Goal: Task Accomplishment & Management: Complete application form

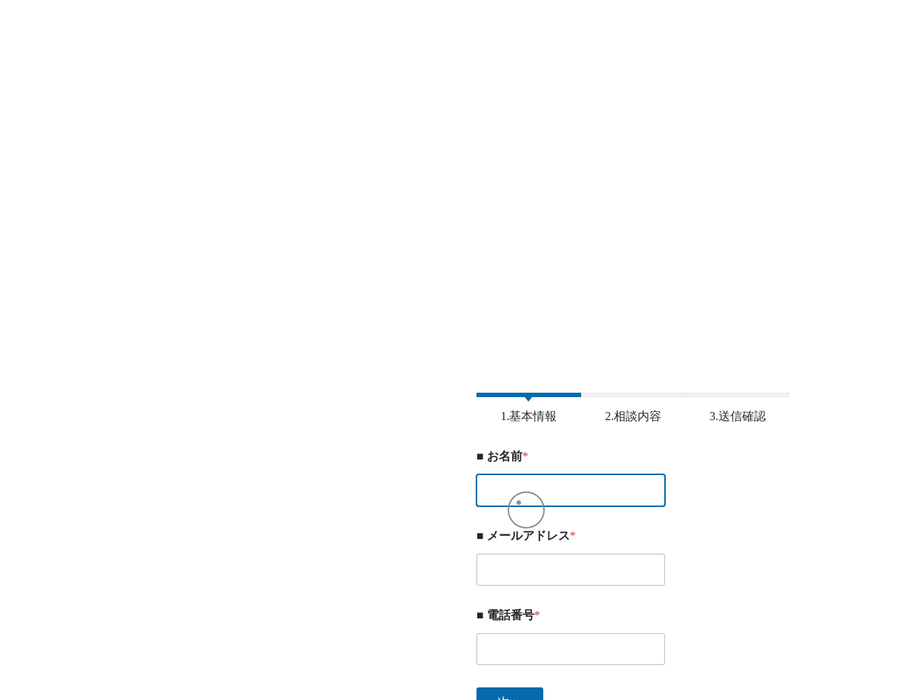
drag, startPoint x: 0, startPoint y: 0, endPoint x: 519, endPoint y: 503, distance: 722.5
click at [519, 503] on input "■ お名前 *" at bounding box center [571, 490] width 189 height 32
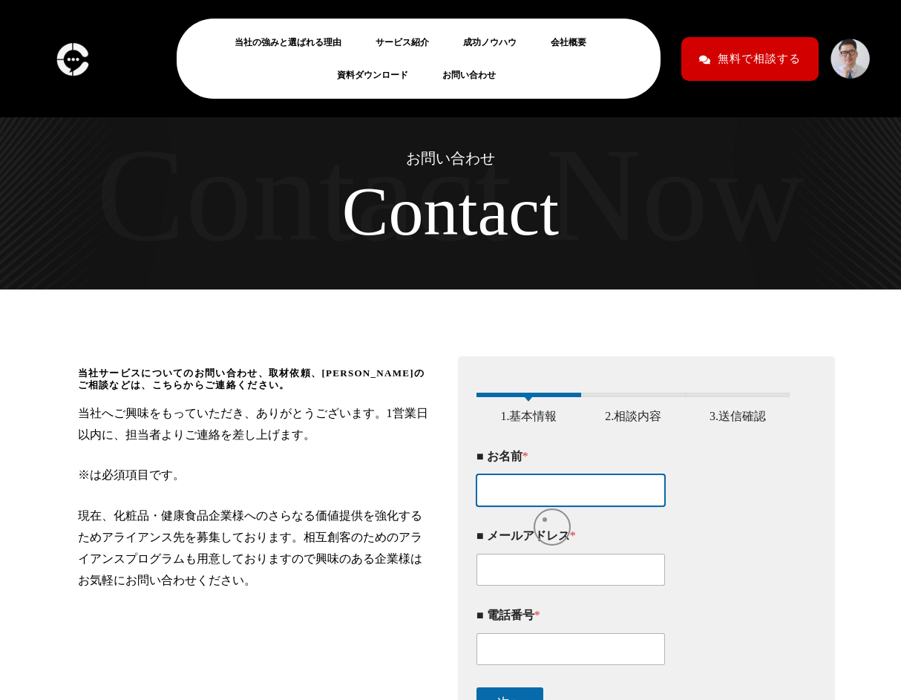
type input "[PERSON_NAME]"
type input "[EMAIL_ADDRESS][DOMAIN_NAME]"
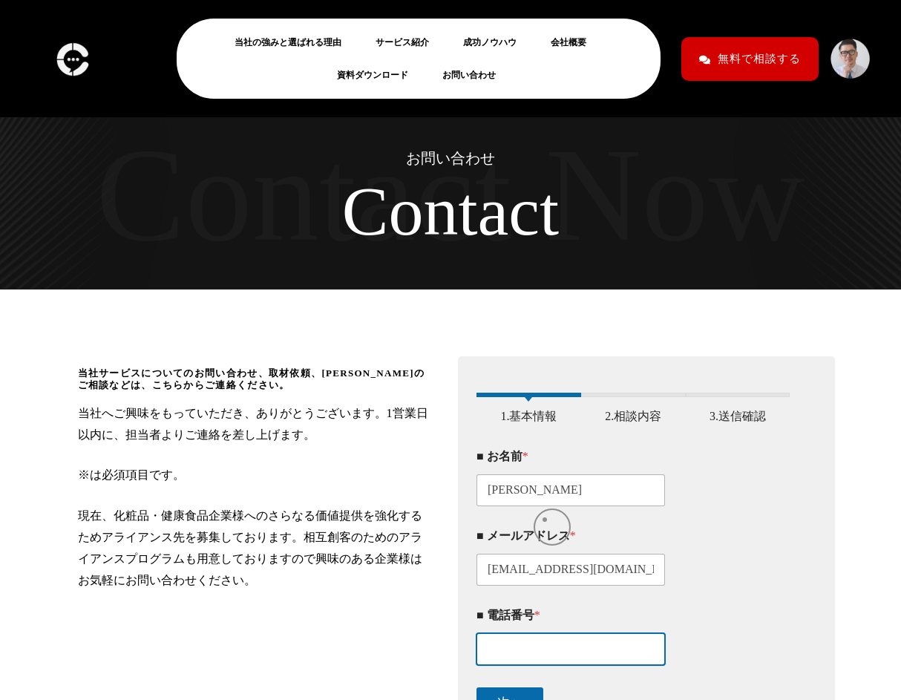
type input "08043871422"
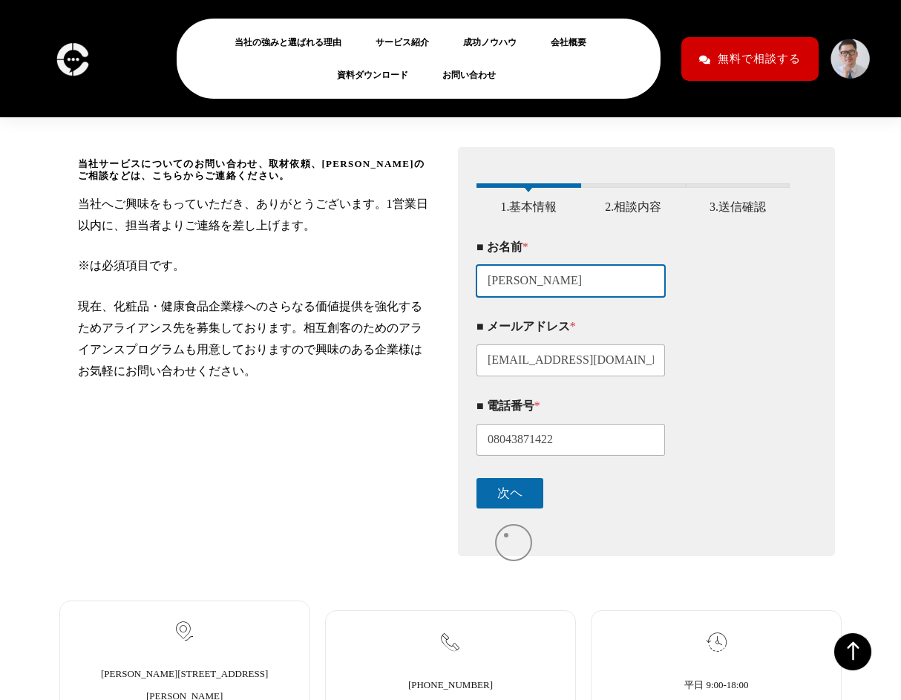
scroll to position [203, 0]
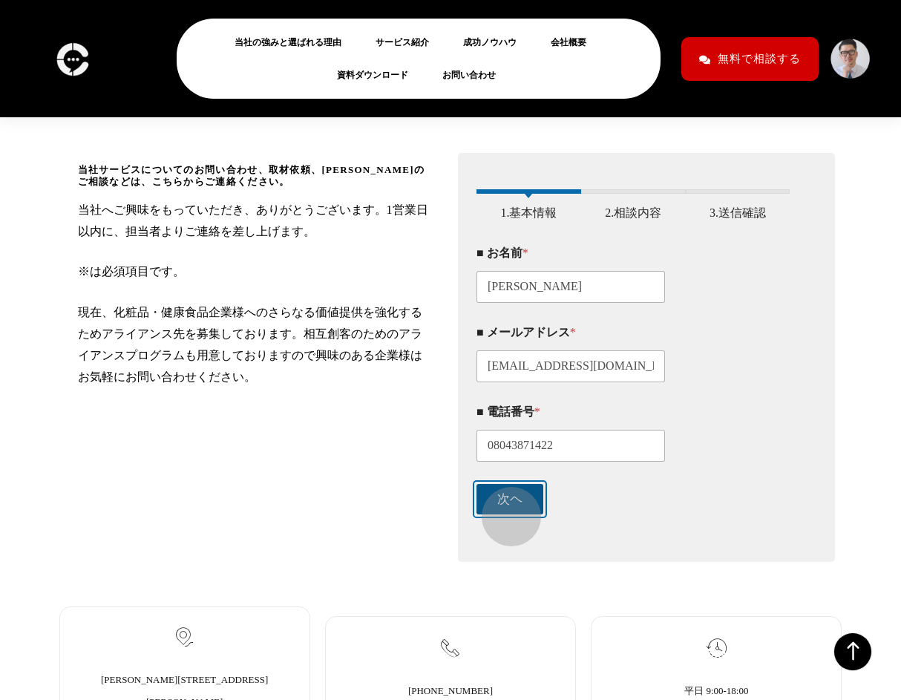
click at [504, 509] on button "次ヘ" at bounding box center [510, 499] width 67 height 30
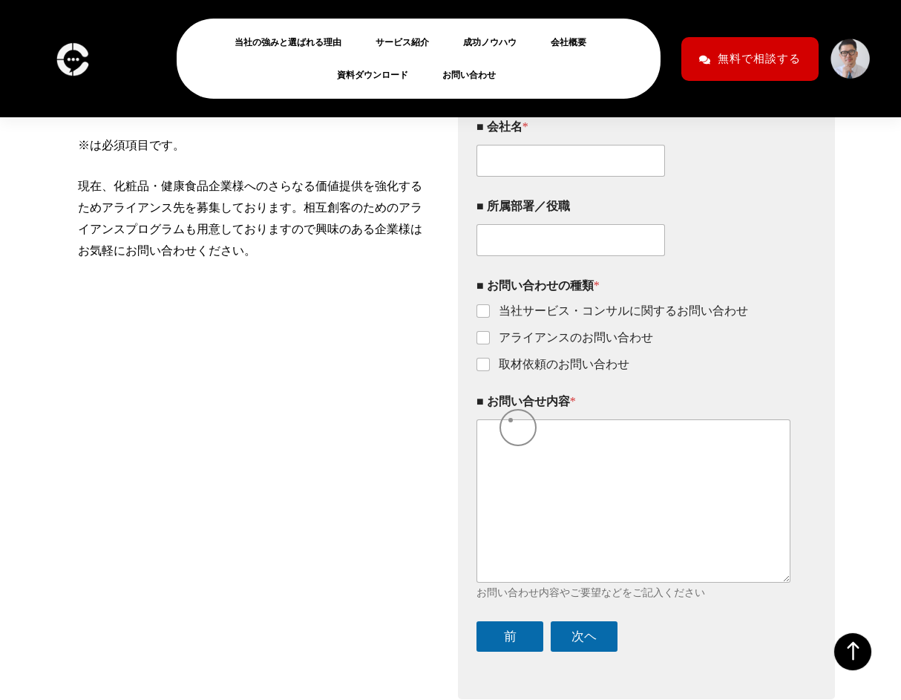
scroll to position [350, 0]
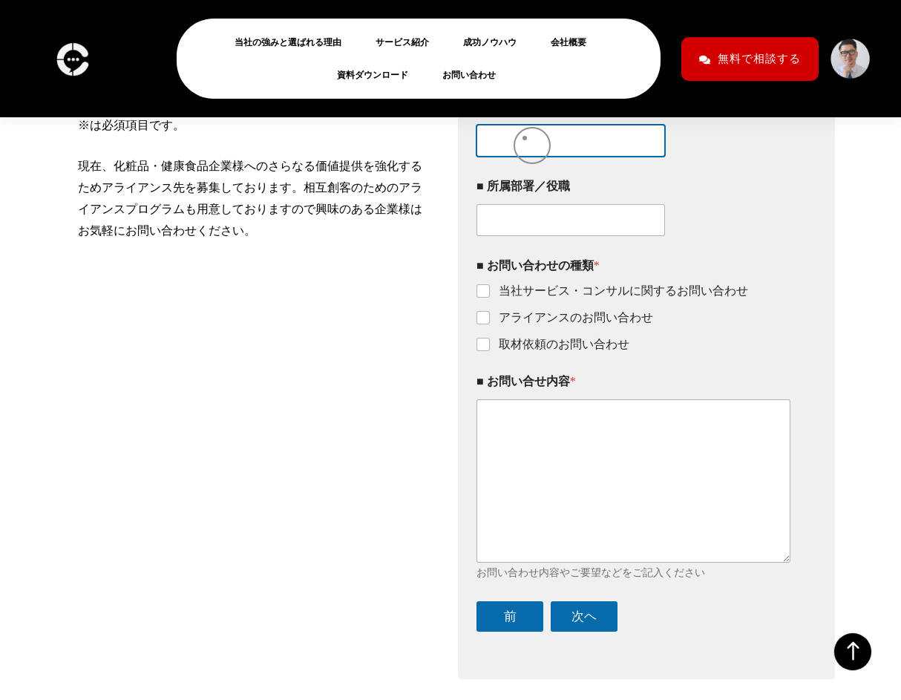
click at [525, 138] on input "■ 会社名 *" at bounding box center [571, 141] width 189 height 32
type input "株式会社スイセイ"
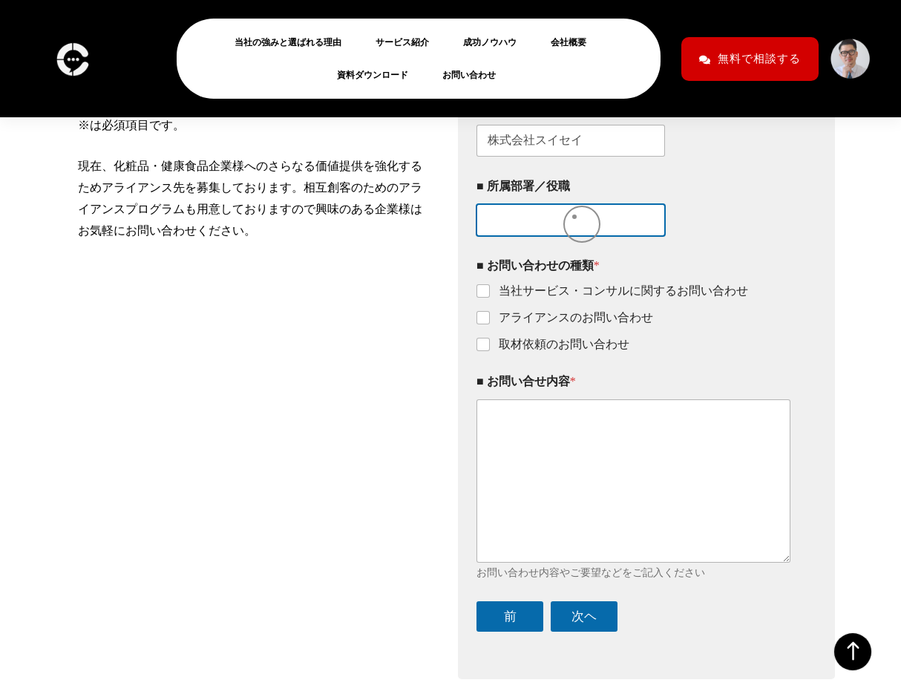
click at [549, 234] on input "■ 所属部署／役職" at bounding box center [571, 220] width 189 height 32
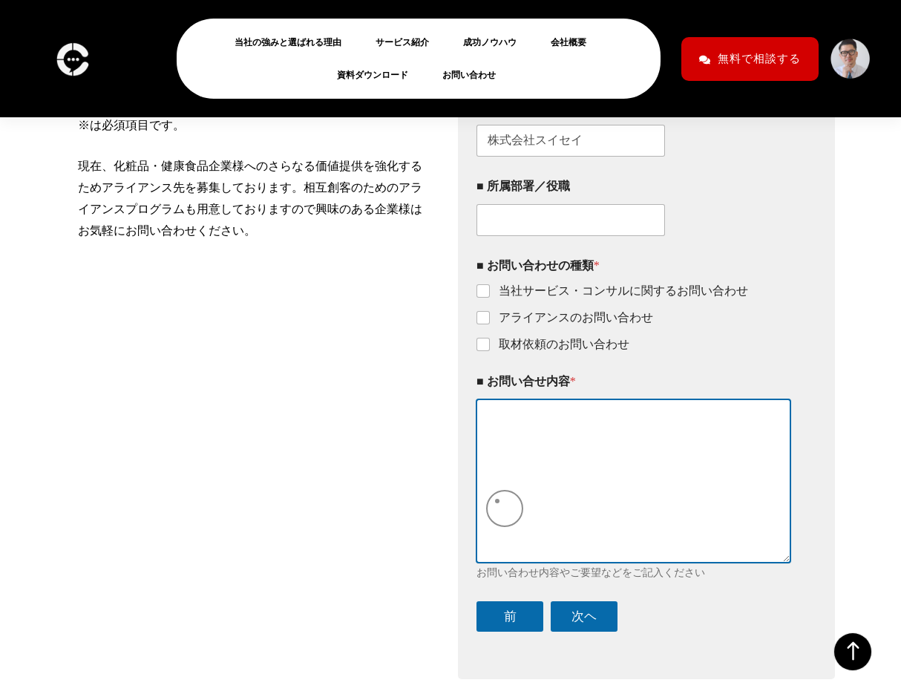
click at [497, 501] on textarea "■ お問い合せ内容 *" at bounding box center [634, 480] width 314 height 163
paste textarea ""lorem ipsumdolorsita。 consecteturadip。 elit、SedDoe・tempo・incididunt、 4ut62labo…"
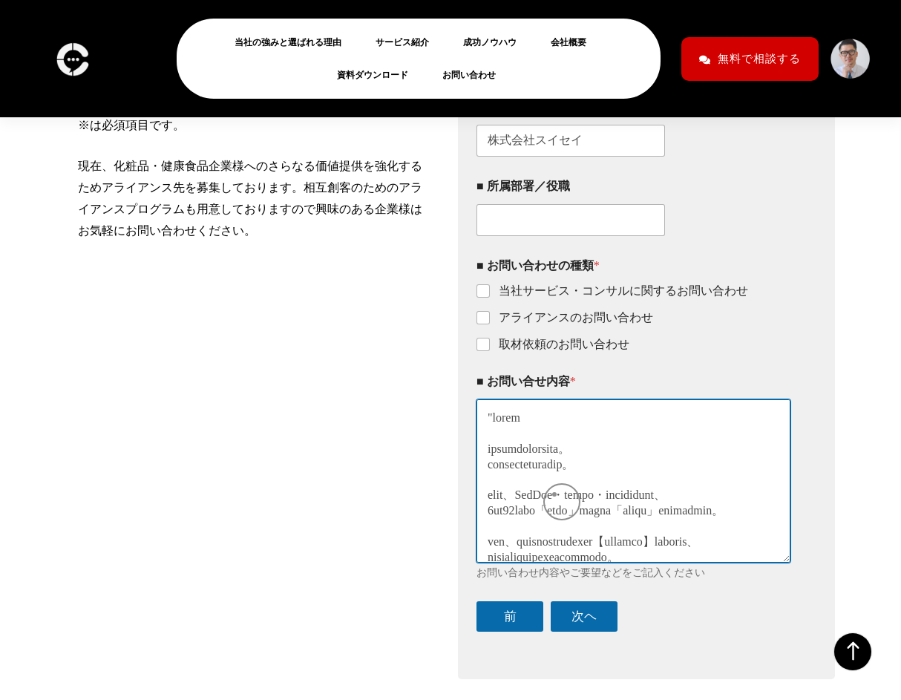
scroll to position [345, 0]
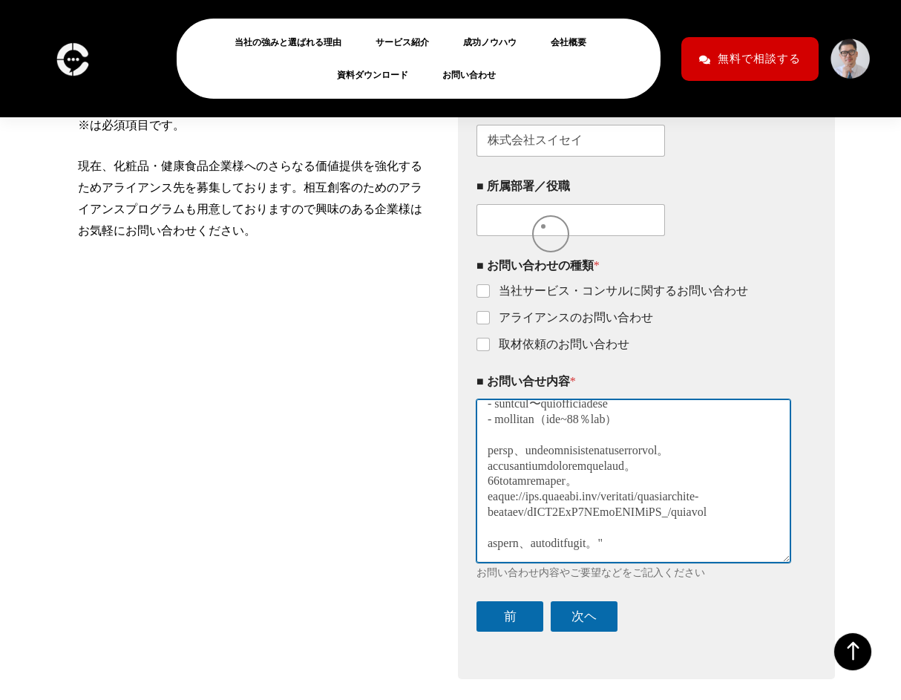
type textarea ""lorem ipsumdolorsita。 consecteturadip。 elit、SedDoe・tempo・incididunt、 4ut62labo…"
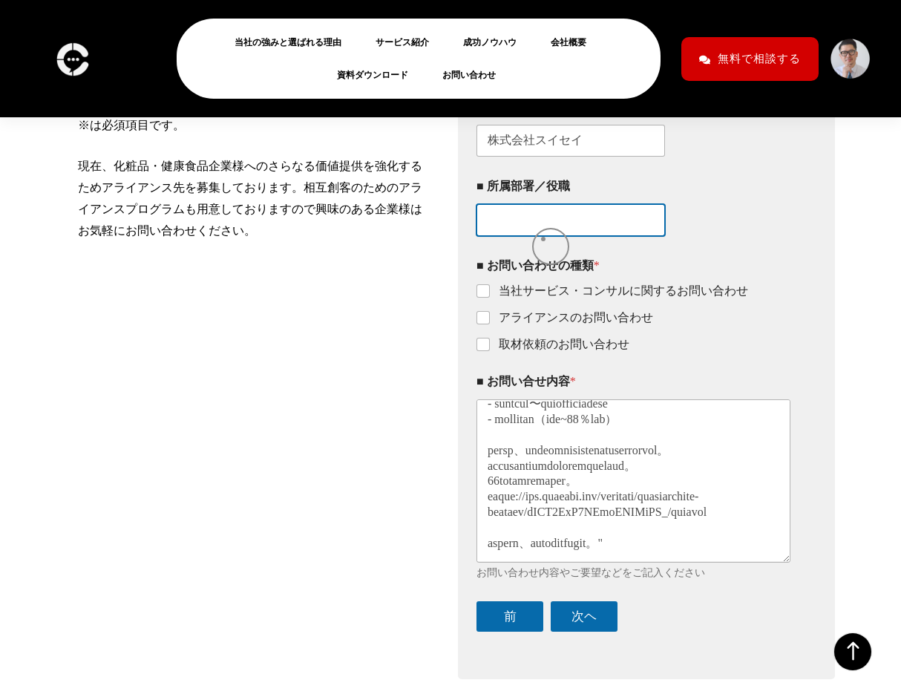
click at [544, 236] on input "■ 所属部署／役職" at bounding box center [571, 220] width 189 height 32
type input "営業部"
click at [489, 298] on input "当社サービス・コンサルに関するお問い合わせ" at bounding box center [484, 292] width 12 height 12
checkbox input "true"
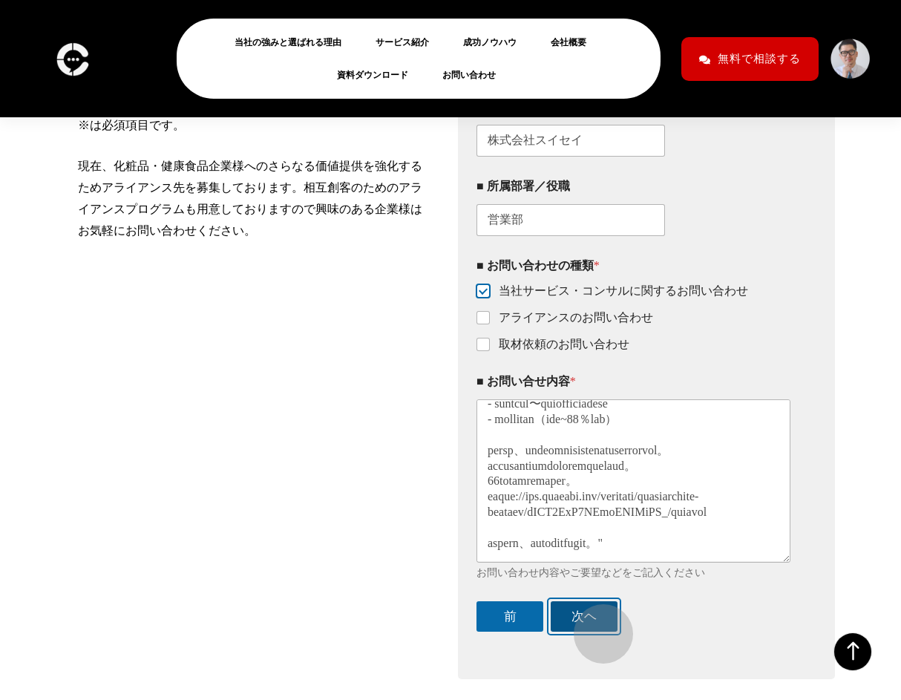
click at [596, 627] on button "次ヘ" at bounding box center [584, 616] width 67 height 30
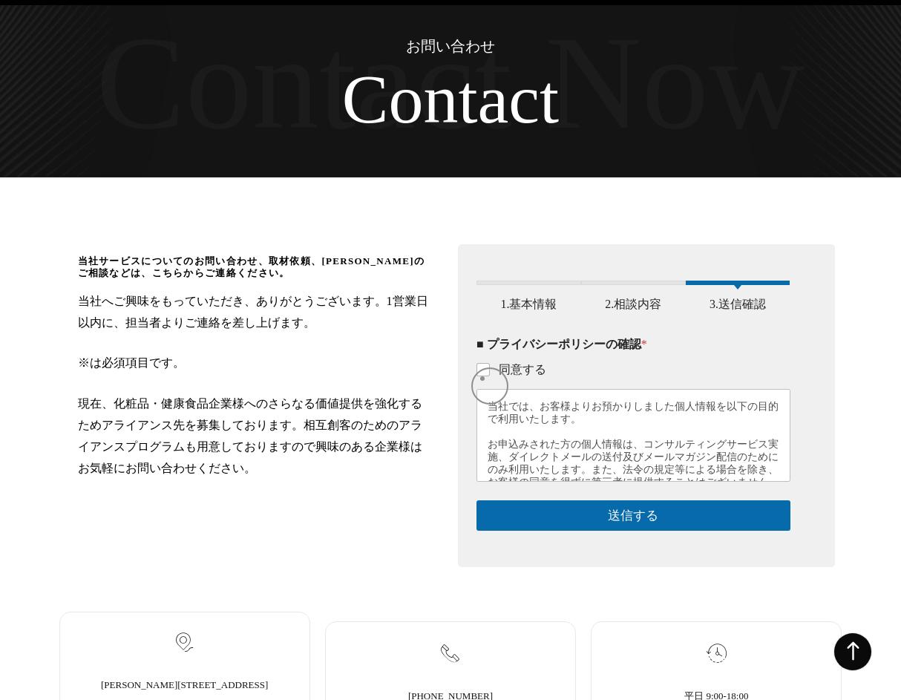
scroll to position [109, 0]
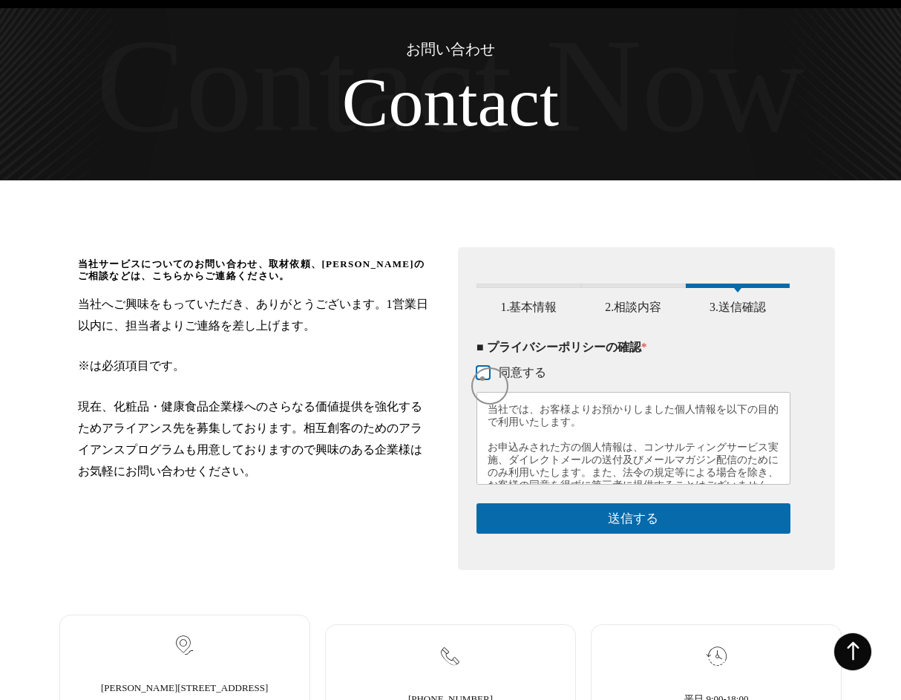
click at [487, 379] on input "同意する" at bounding box center [484, 374] width 12 height 12
checkbox input "true"
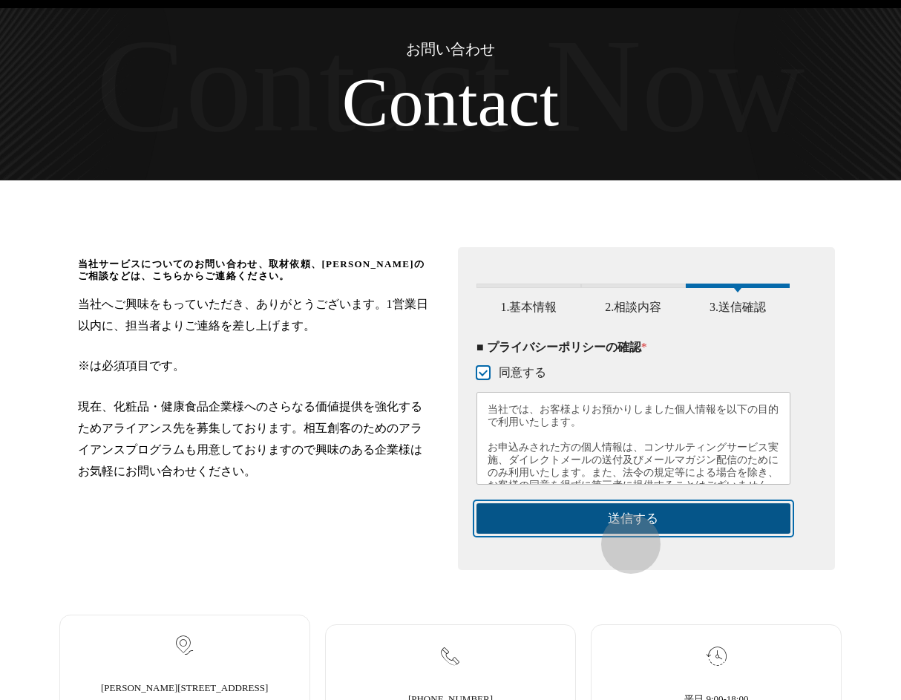
click at [624, 534] on button "送信する" at bounding box center [634, 518] width 314 height 30
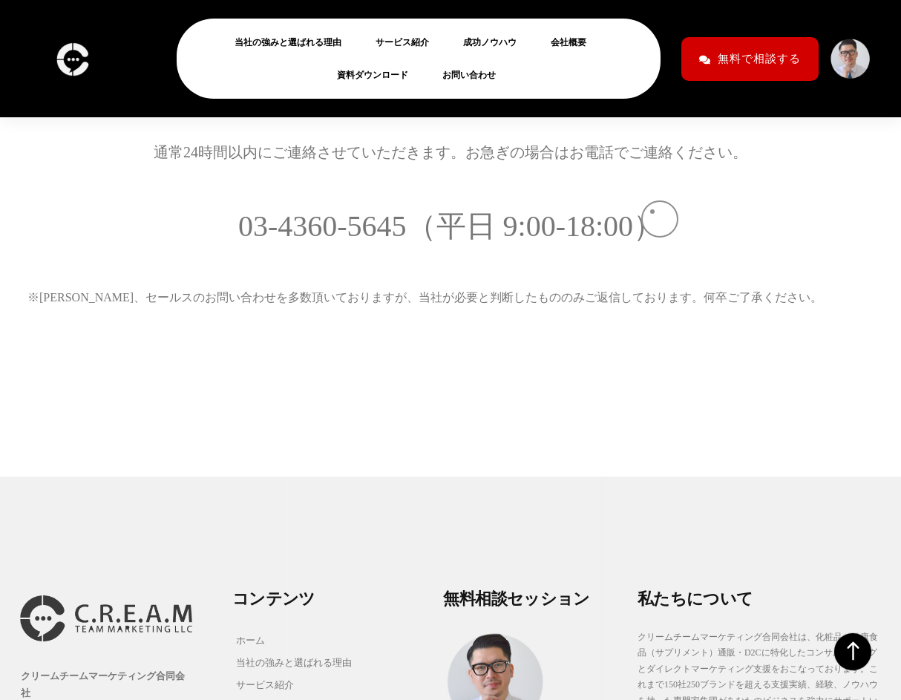
scroll to position [317, 0]
